Goal: Information Seeking & Learning: Learn about a topic

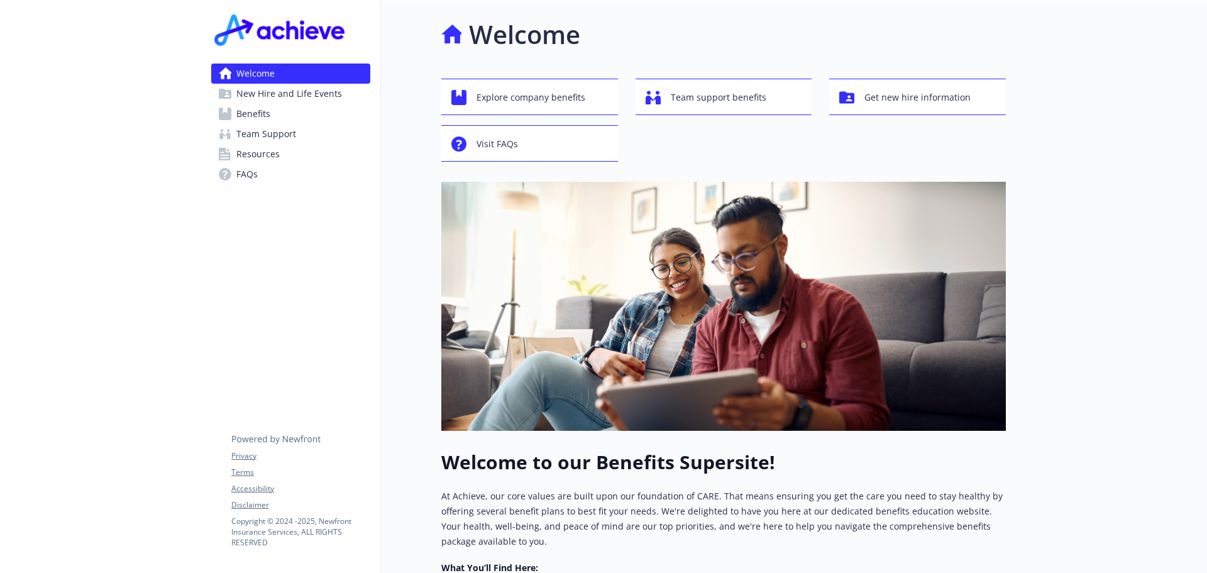
click at [731, 26] on div "Welcome" at bounding box center [723, 35] width 565 height 38
click at [268, 118] on span "Benefits" at bounding box center [253, 114] width 34 height 20
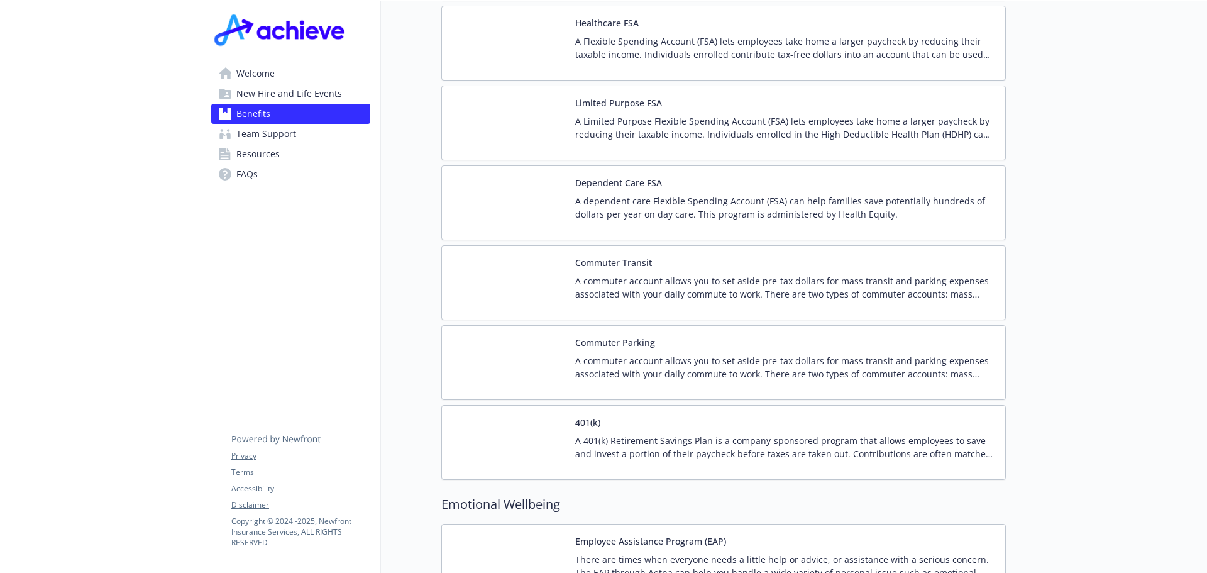
scroll to position [2137, 0]
